Goal: Task Accomplishment & Management: Use online tool/utility

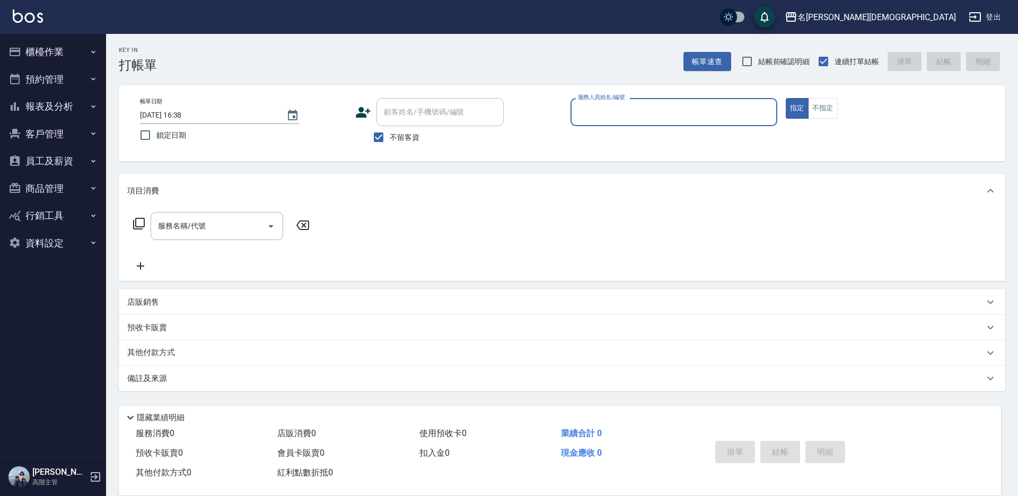
click at [620, 111] on input "服務人員姓名/編號" at bounding box center [673, 112] width 197 height 19
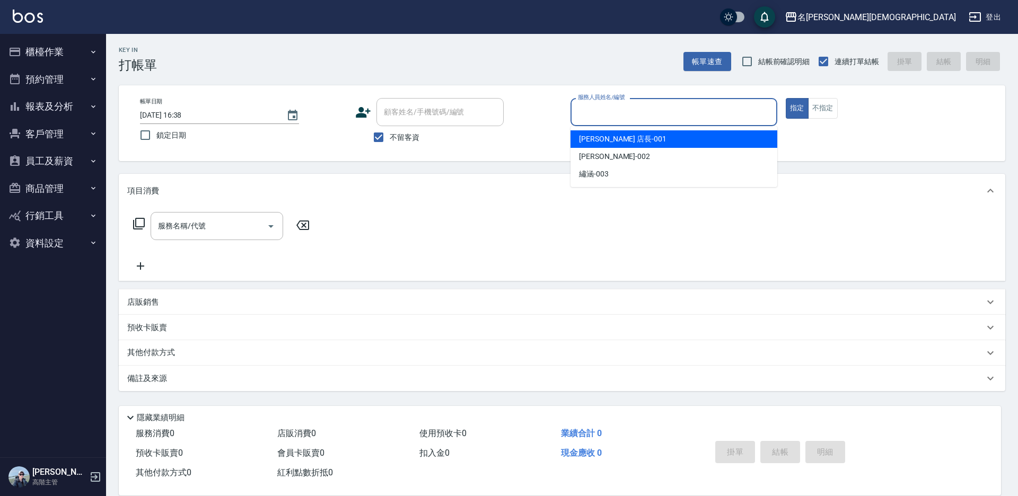
drag, startPoint x: 608, startPoint y: 139, endPoint x: 573, endPoint y: 139, distance: 35.0
click at [607, 139] on span "[PERSON_NAME] 店長 -001" at bounding box center [622, 139] width 87 height 11
type input "[PERSON_NAME] 店長-001"
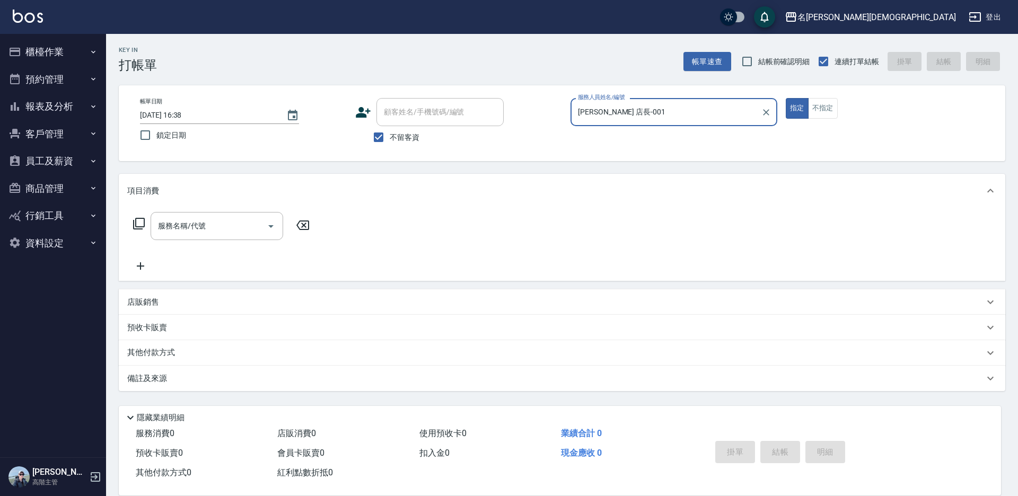
click at [139, 223] on icon at bounding box center [139, 223] width 13 height 13
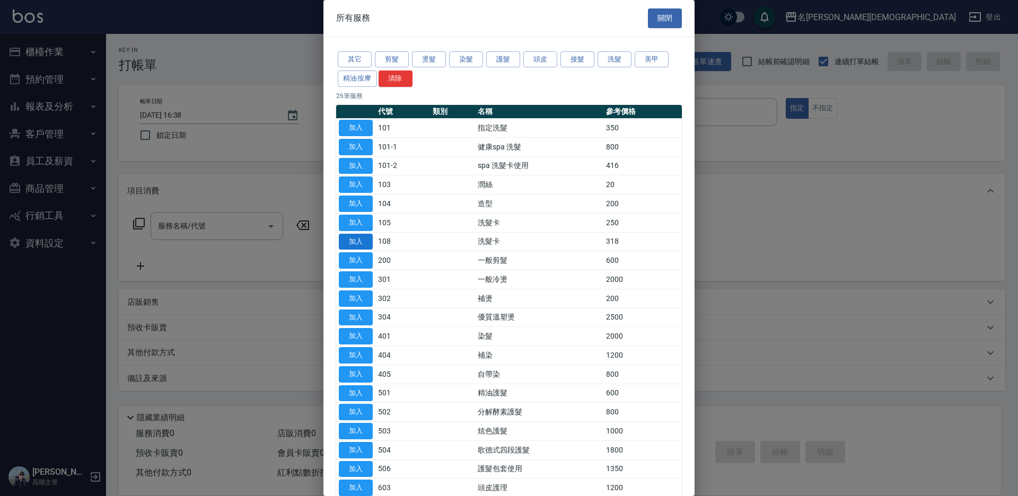
click at [355, 239] on button "加入" at bounding box center [356, 242] width 34 height 16
type input "洗髮卡(108)"
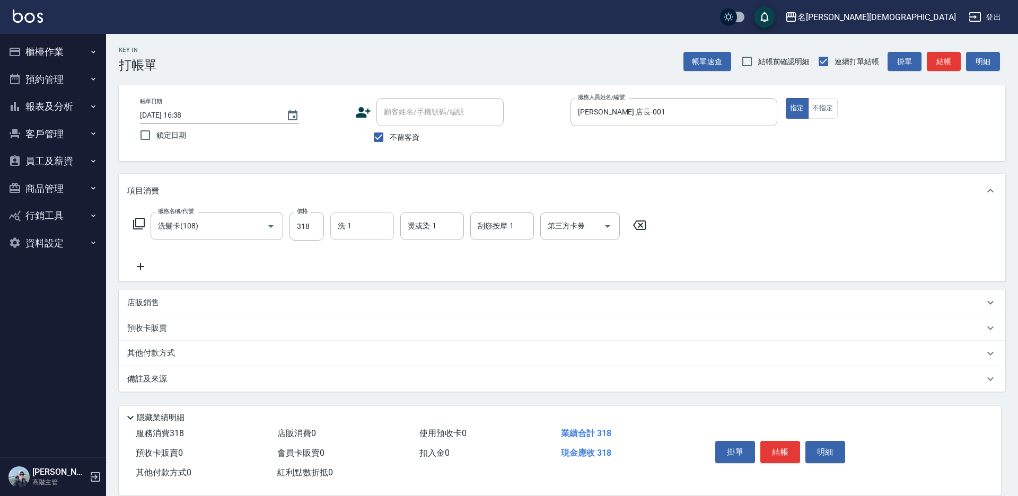
click at [365, 225] on input "洗-1" at bounding box center [362, 226] width 54 height 19
click at [568, 222] on div "第三方卡券 第三方卡券" at bounding box center [580, 226] width 80 height 28
click at [571, 271] on span "舊有卡券" at bounding box center [580, 270] width 80 height 17
type input "舊有卡券"
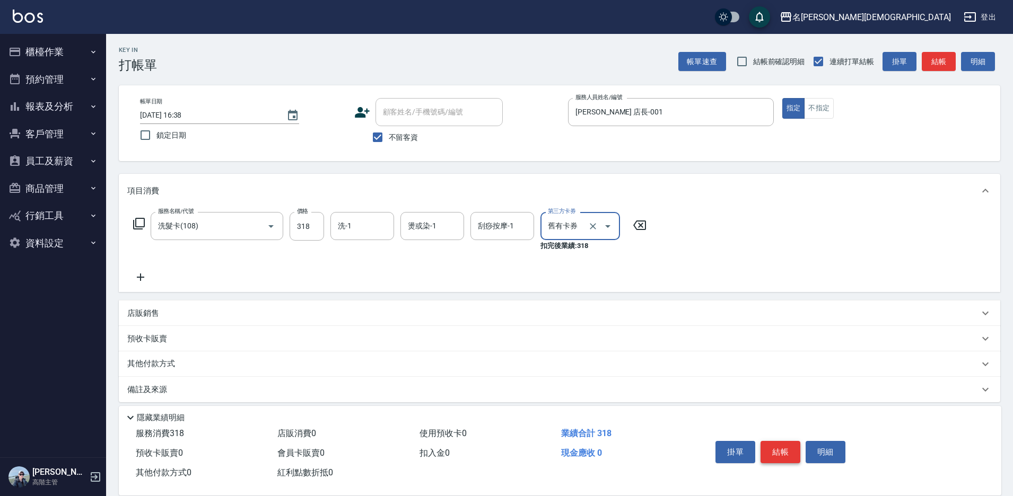
click at [786, 449] on button "結帳" at bounding box center [780, 452] width 40 height 22
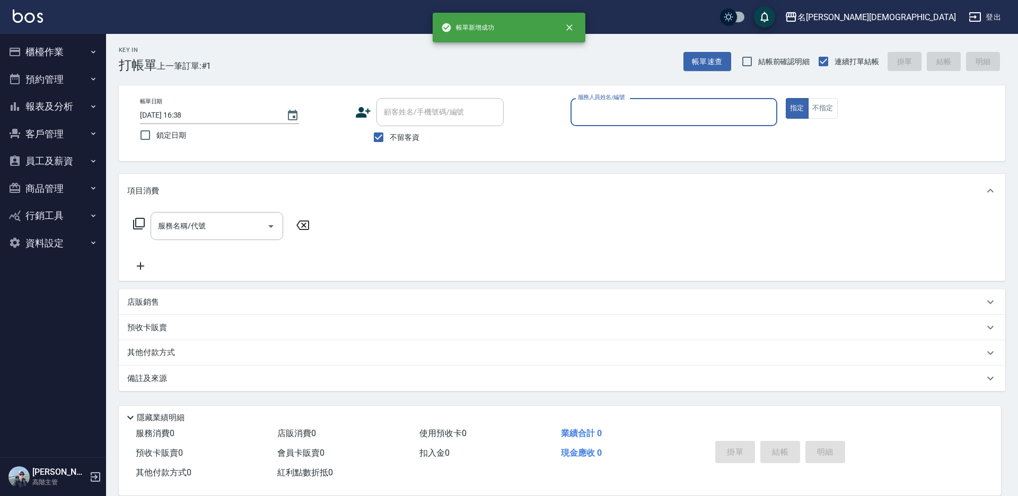
click at [597, 112] on input "服務人員姓名/編號" at bounding box center [673, 112] width 197 height 19
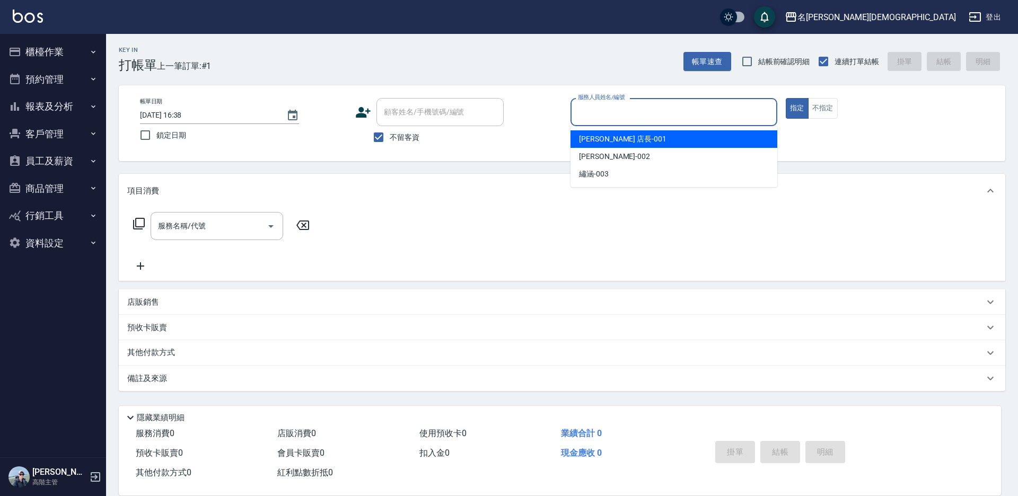
click at [604, 139] on span "[PERSON_NAME] 店長 -001" at bounding box center [622, 139] width 87 height 11
type input "[PERSON_NAME] 店長-001"
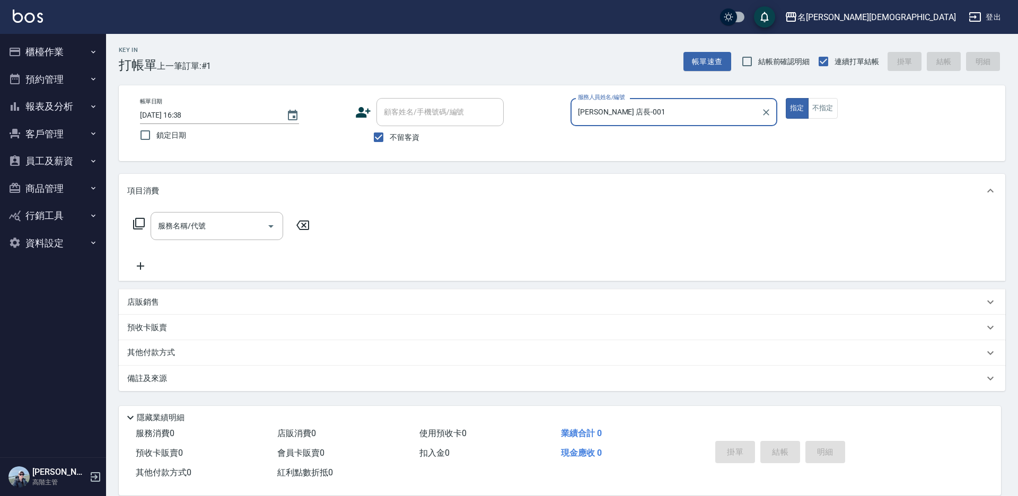
click at [138, 224] on icon at bounding box center [139, 223] width 13 height 13
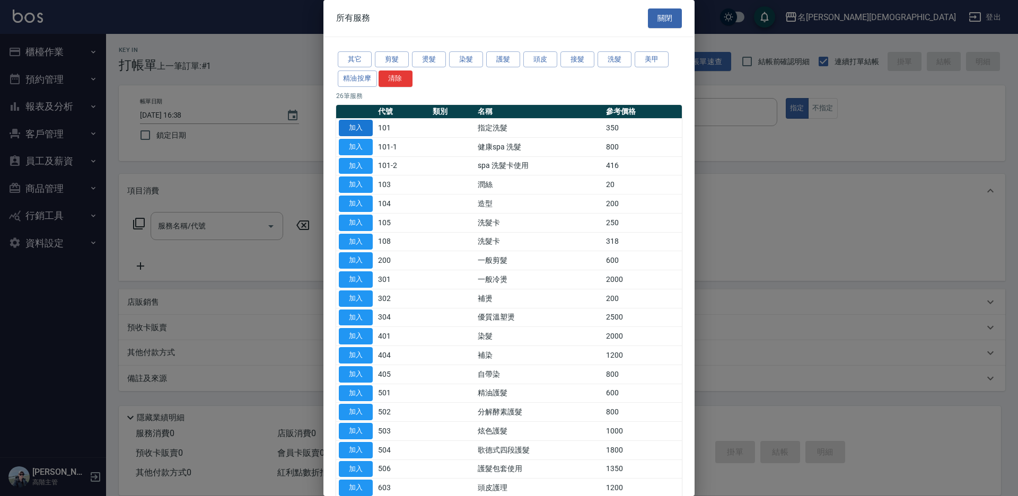
click at [362, 127] on button "加入" at bounding box center [356, 128] width 34 height 16
type input "指定洗髮(101)"
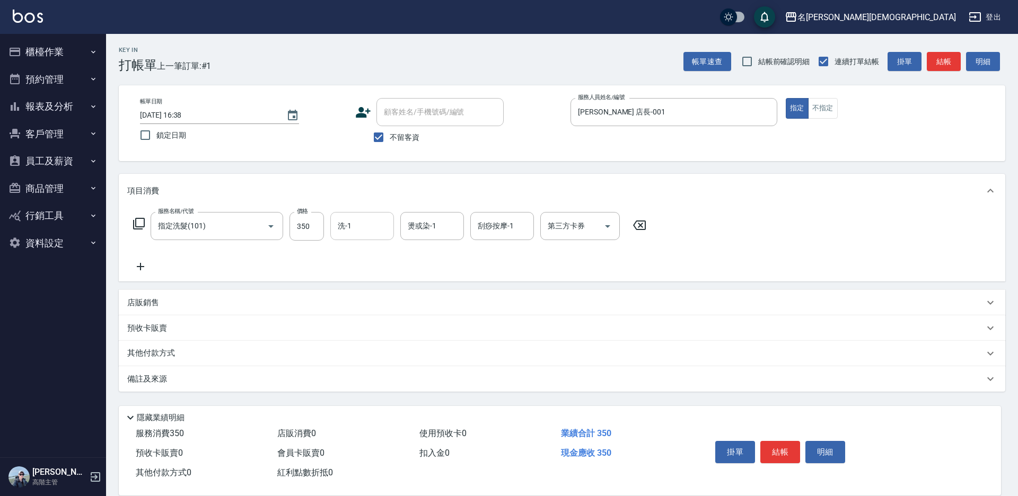
click at [370, 229] on input "洗-1" at bounding box center [362, 226] width 54 height 19
click at [383, 277] on div "香香 -002" at bounding box center [362, 281] width 64 height 17
type input "香香-002"
drag, startPoint x: 780, startPoint y: 449, endPoint x: 764, endPoint y: 440, distance: 18.7
click at [780, 448] on button "結帳" at bounding box center [780, 452] width 40 height 22
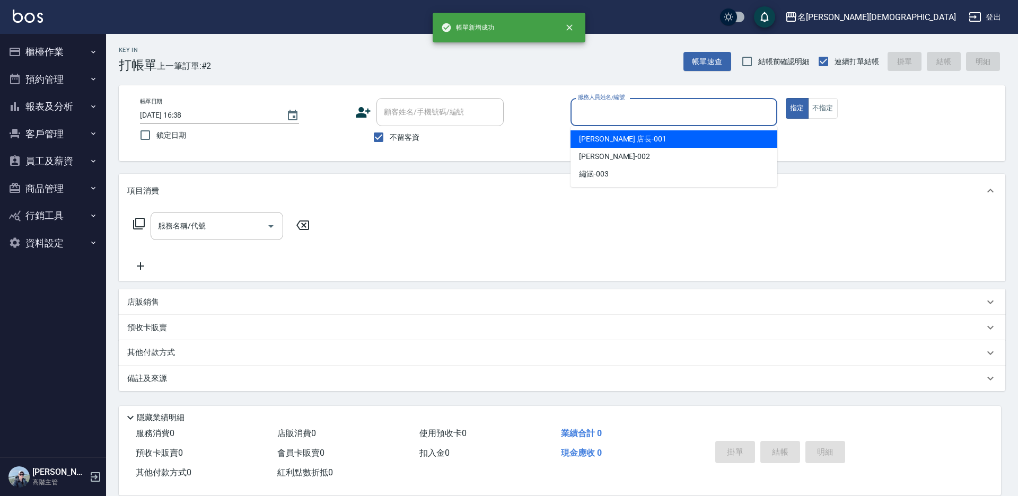
drag, startPoint x: 612, startPoint y: 114, endPoint x: 619, endPoint y: 127, distance: 14.9
click at [615, 116] on input "服務人員姓名/編號" at bounding box center [673, 112] width 197 height 19
click at [619, 141] on span "[PERSON_NAME] 店長 -001" at bounding box center [622, 139] width 87 height 11
type input "[PERSON_NAME] 店長-001"
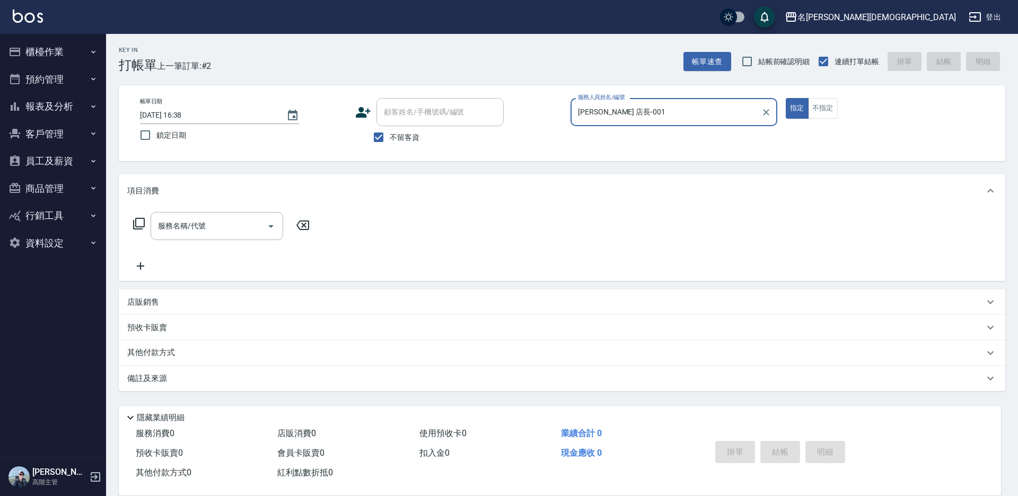
click at [139, 220] on icon at bounding box center [139, 223] width 13 height 13
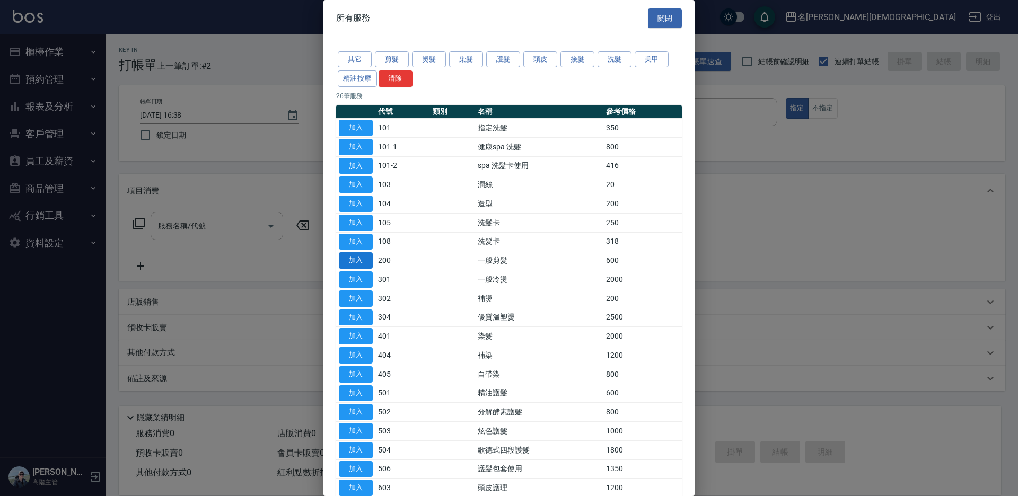
click at [361, 256] on button "加入" at bounding box center [356, 260] width 34 height 16
type input "一般剪髮(200)"
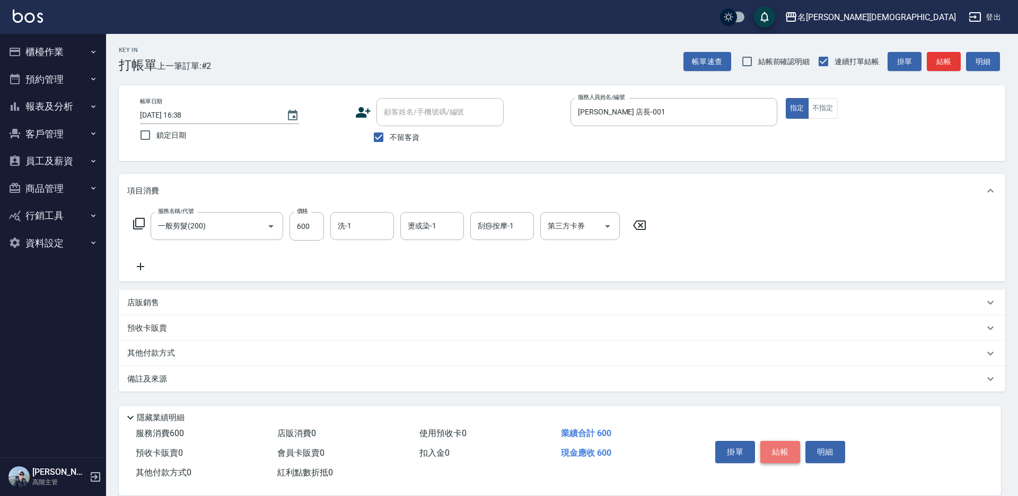
click at [775, 444] on button "結帳" at bounding box center [780, 452] width 40 height 22
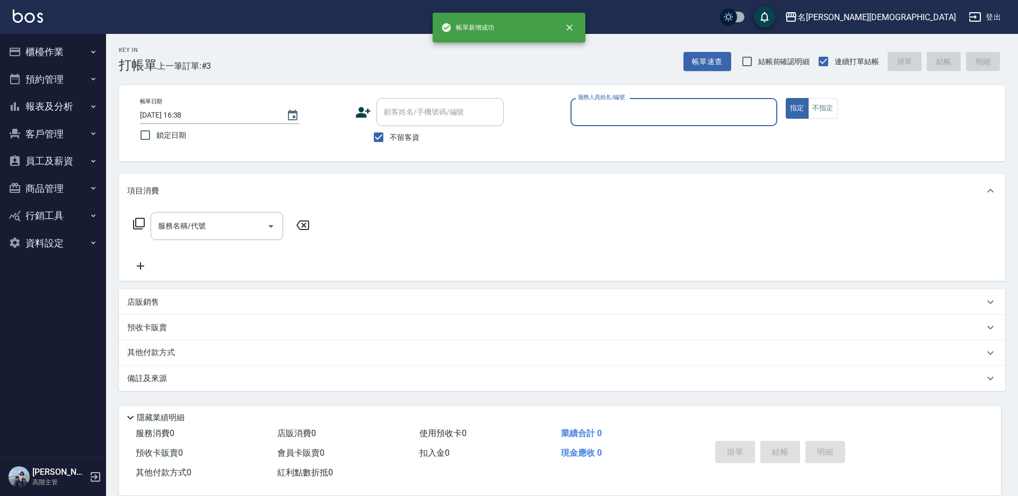
click at [606, 107] on input "服務人員姓名/編號" at bounding box center [673, 112] width 197 height 19
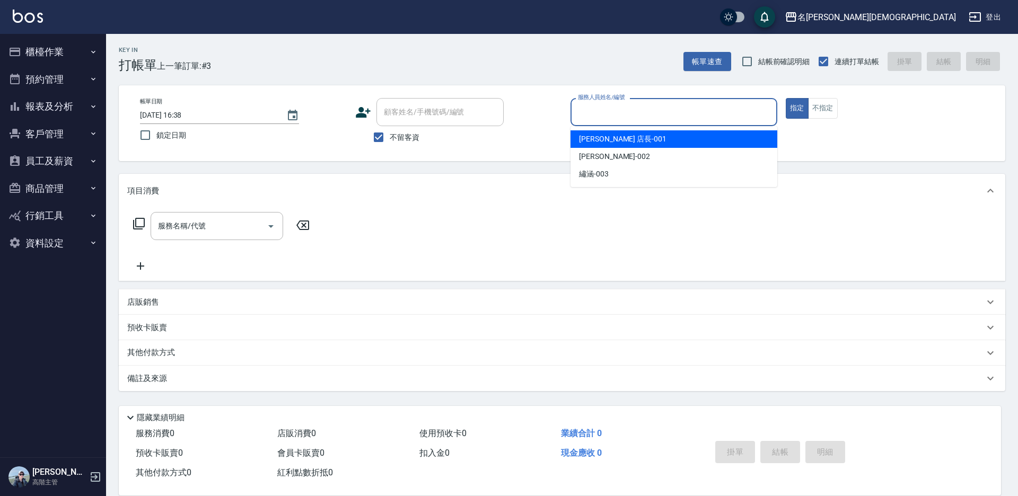
click at [610, 131] on div "[PERSON_NAME] 店長 -001" at bounding box center [674, 138] width 207 height 17
type input "[PERSON_NAME] 店長-001"
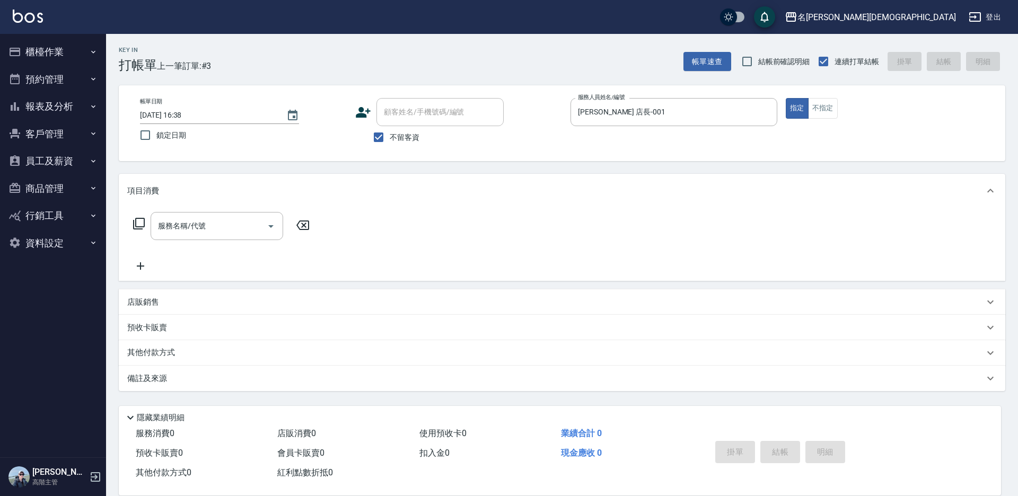
click at [133, 222] on icon at bounding box center [139, 224] width 12 height 12
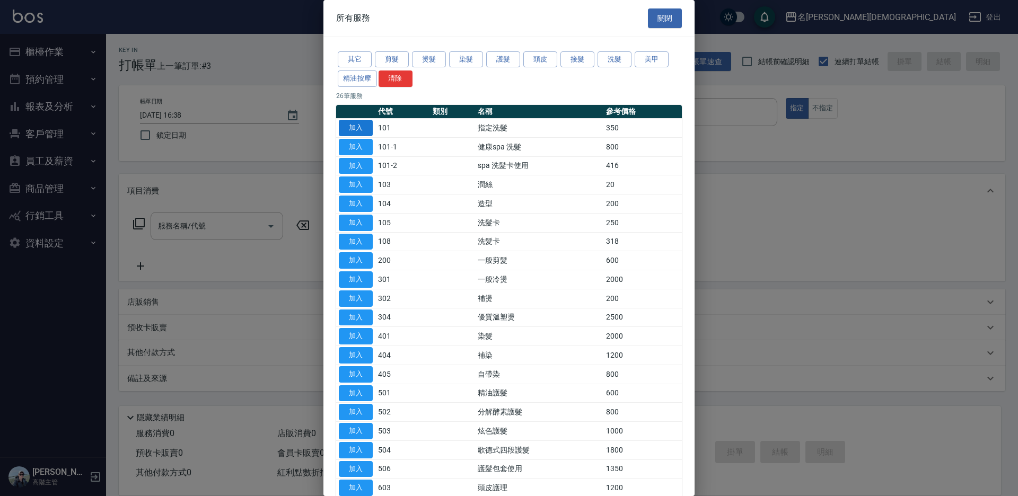
click at [355, 128] on button "加入" at bounding box center [356, 128] width 34 height 16
type input "指定洗髮(101)"
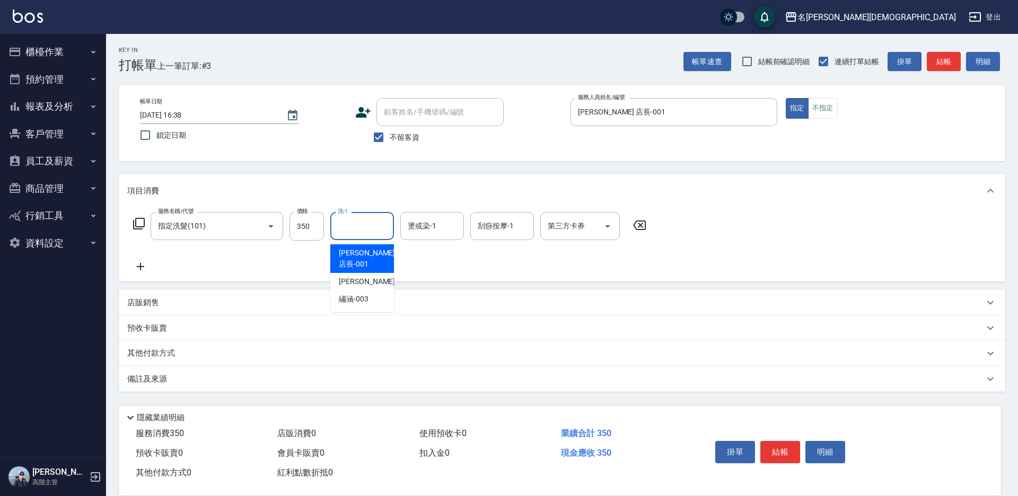
click at [356, 234] on input "洗-1" at bounding box center [362, 226] width 54 height 19
click at [377, 295] on div "繡涵 -003" at bounding box center [362, 299] width 64 height 17
type input "繡涵-003"
click at [781, 453] on button "結帳" at bounding box center [780, 452] width 40 height 22
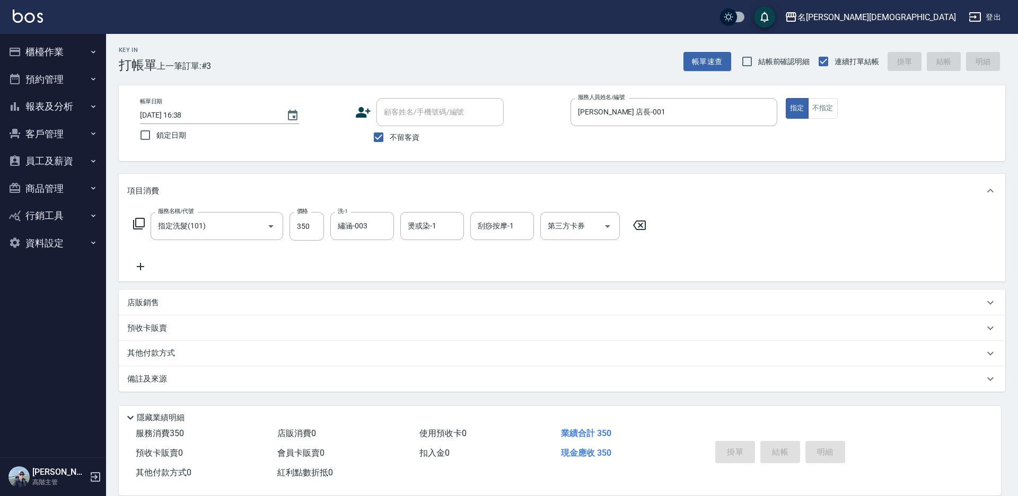
type input "[DATE] 16:39"
